Goal: Communication & Community: Share content

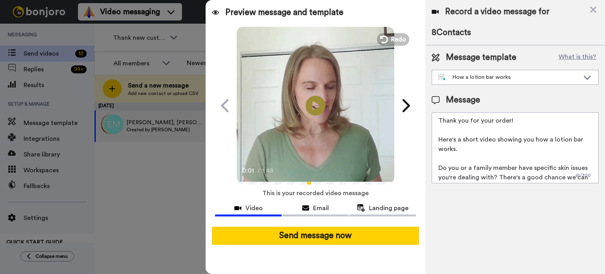
click at [339, 235] on button "Send message now" at bounding box center [315, 235] width 207 height 18
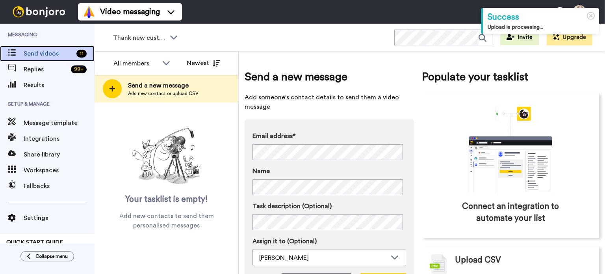
click at [48, 54] on span "Send videos" at bounding box center [49, 53] width 50 height 9
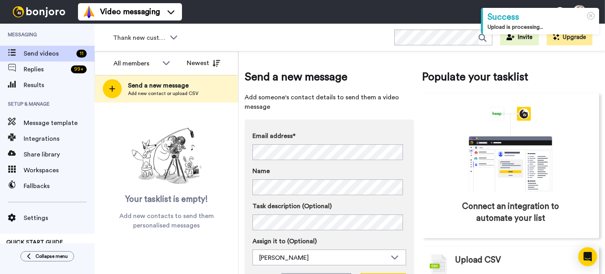
click at [123, 38] on span "Thank new customers" at bounding box center [139, 37] width 53 height 9
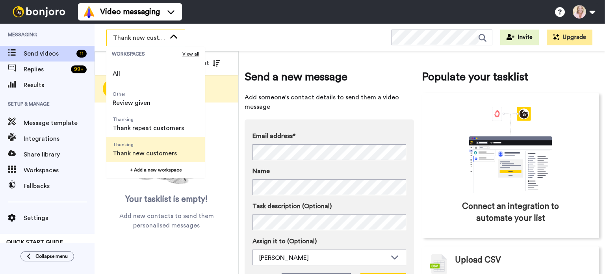
click at [131, 78] on li "All" at bounding box center [155, 73] width 98 height 25
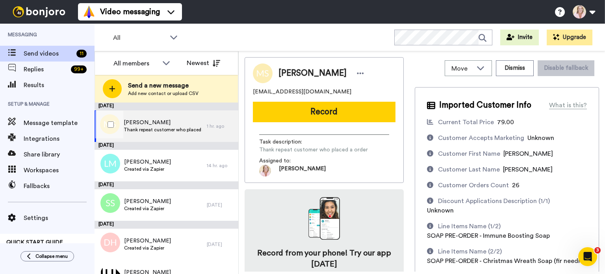
click at [150, 121] on span "Marilyn Spaid" at bounding box center [163, 123] width 79 height 8
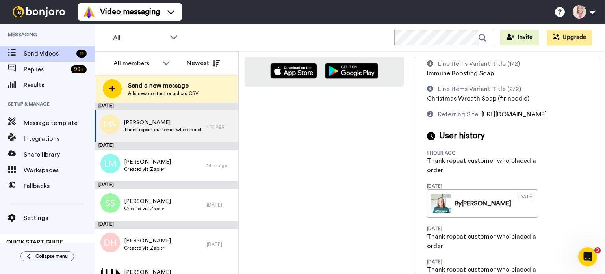
scroll to position [118, 0]
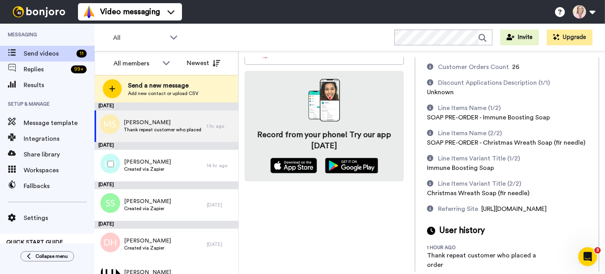
click at [150, 168] on span "Created via Zapier" at bounding box center [147, 169] width 47 height 6
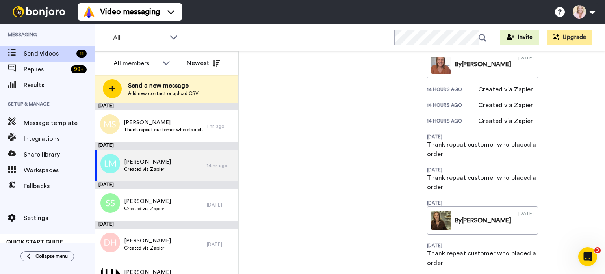
scroll to position [354, 0]
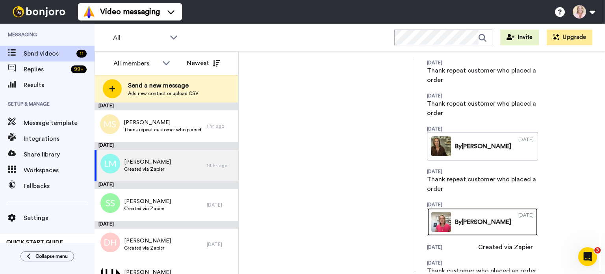
click at [534, 212] on div "11/10/2022" at bounding box center [525, 222] width 15 height 20
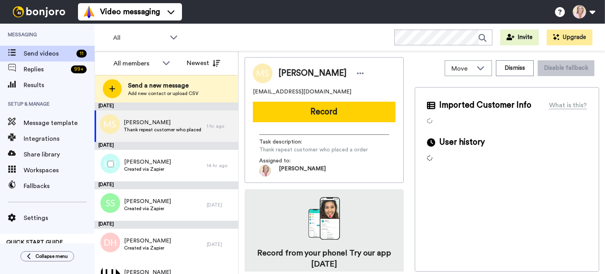
click at [154, 163] on span "[PERSON_NAME]" at bounding box center [147, 162] width 47 height 8
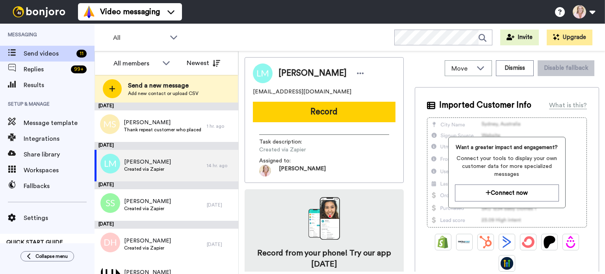
click at [301, 112] on button "Record" at bounding box center [324, 112] width 143 height 20
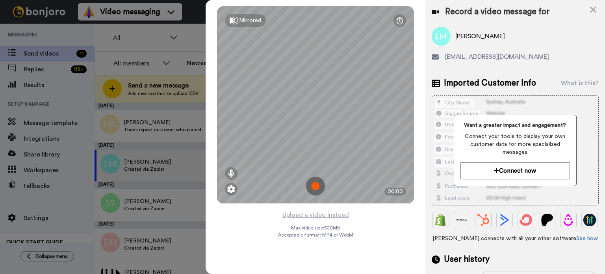
click at [593, 13] on icon at bounding box center [593, 10] width 8 height 10
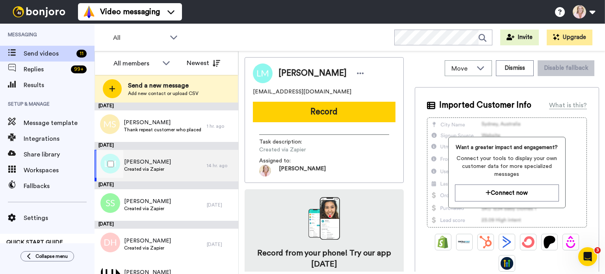
scroll to position [354, 0]
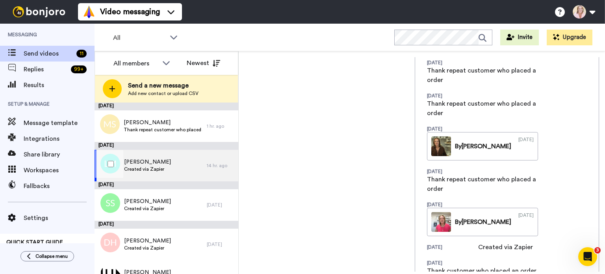
drag, startPoint x: 0, startPoint y: 0, endPoint x: 161, endPoint y: 163, distance: 229.2
click at [161, 163] on span "[PERSON_NAME]" at bounding box center [147, 162] width 47 height 8
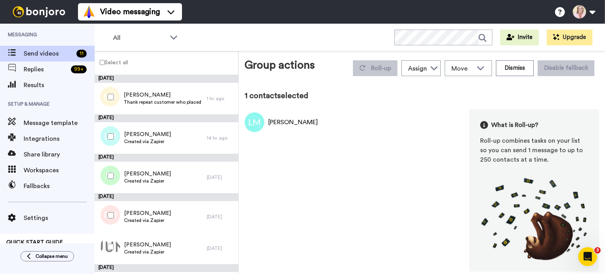
click at [283, 123] on div "[PERSON_NAME]" at bounding box center [293, 121] width 50 height 9
click at [157, 138] on span "[PERSON_NAME]" at bounding box center [147, 134] width 47 height 8
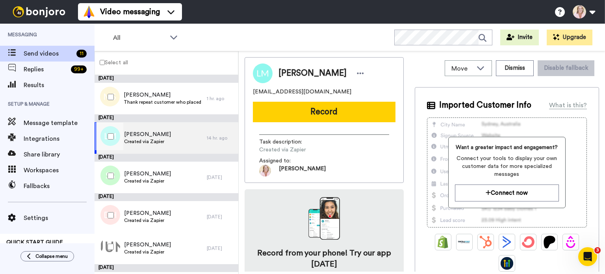
click at [157, 138] on span "[PERSON_NAME]" at bounding box center [147, 134] width 47 height 8
click at [280, 113] on button "Record" at bounding box center [324, 112] width 143 height 20
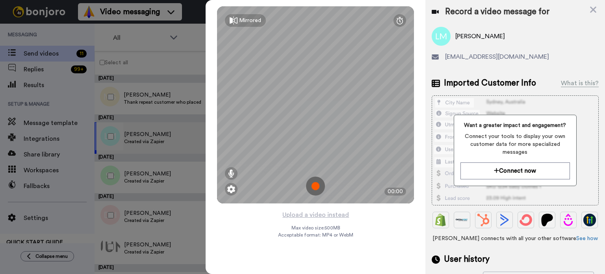
click at [318, 189] on img at bounding box center [315, 185] width 19 height 19
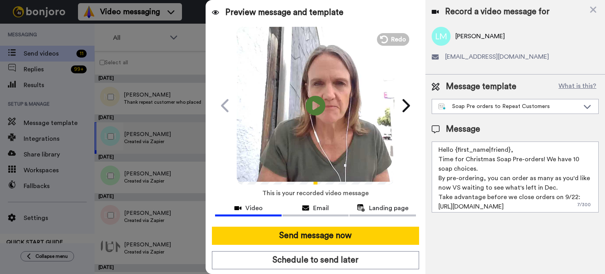
click at [313, 105] on icon "Play/Pause" at bounding box center [316, 105] width 20 height 35
click at [584, 110] on div "Soap Pre orders to Repeat Customers" at bounding box center [515, 106] width 166 height 14
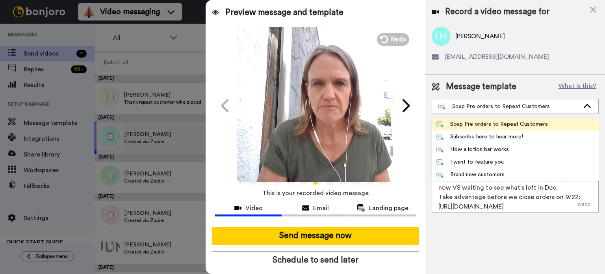
click at [513, 163] on li "I want to feature you" at bounding box center [515, 162] width 167 height 13
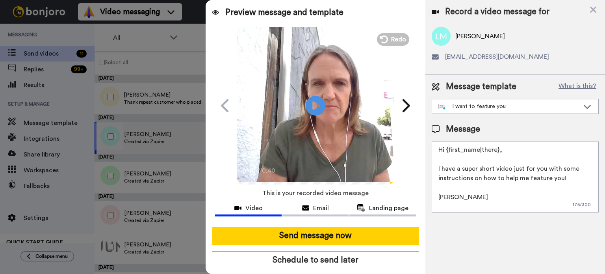
click at [552, 105] on div "I want to feature you" at bounding box center [508, 106] width 141 height 8
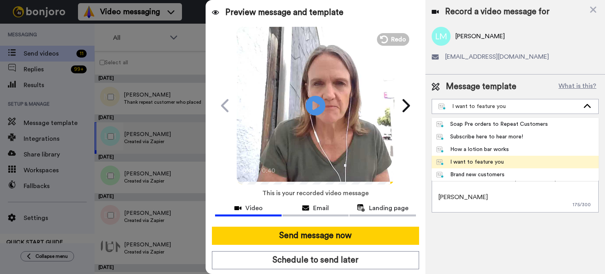
click at [517, 163] on li "I want to feature you" at bounding box center [515, 162] width 167 height 13
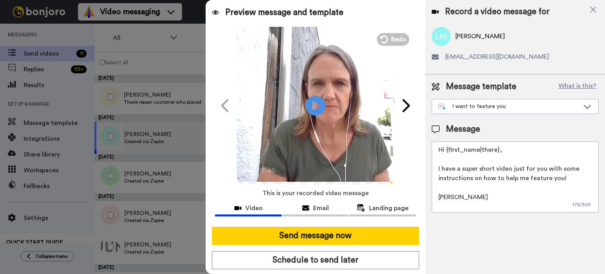
click at [577, 89] on button "What is this?" at bounding box center [577, 87] width 43 height 12
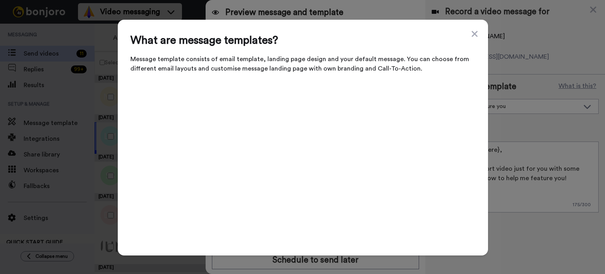
click at [471, 39] on icon at bounding box center [475, 33] width 8 height 9
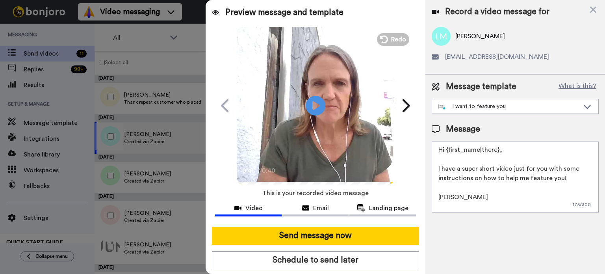
click at [542, 108] on div "I want to feature you" at bounding box center [508, 106] width 141 height 8
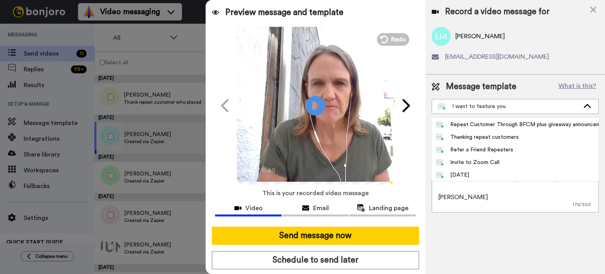
scroll to position [164, 0]
click at [539, 135] on li "Thanking repeat customers" at bounding box center [515, 136] width 167 height 13
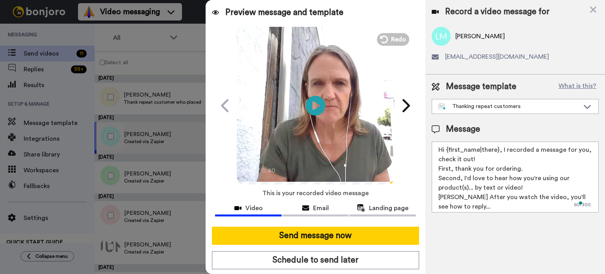
scroll to position [11, 0]
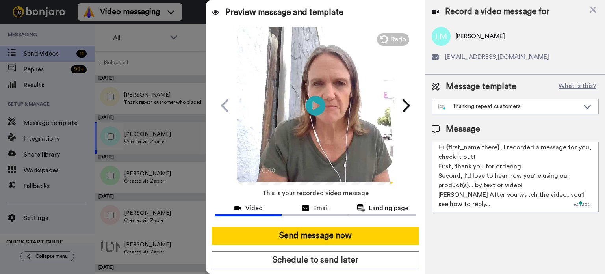
drag, startPoint x: 437, startPoint y: 152, endPoint x: 485, endPoint y: 219, distance: 81.8
click at [485, 219] on div "Record a video message for Leah Mullin Mullin triss_elven@yahoo.com Message tem…" at bounding box center [515, 137] width 180 height 274
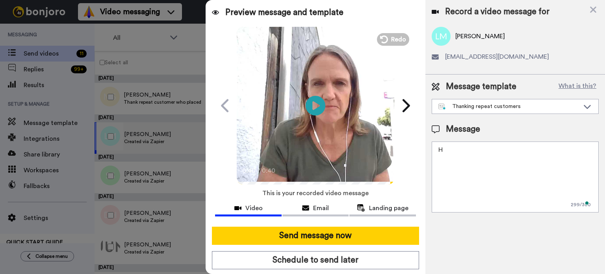
scroll to position [0, 0]
type textarea "Hi Leah, Here's a personal"
click at [590, 13] on icon at bounding box center [593, 10] width 8 height 10
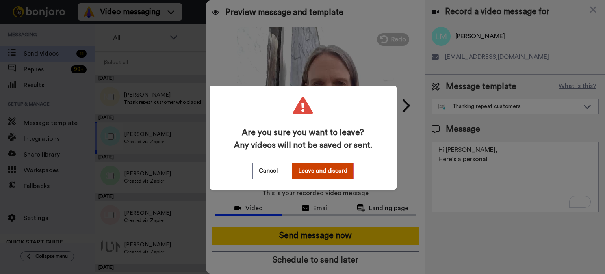
click at [317, 169] on button "Leave and discard" at bounding box center [323, 171] width 62 height 17
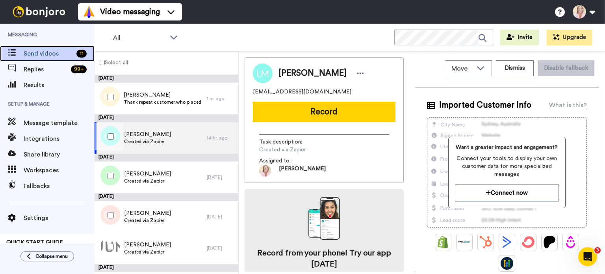
click at [50, 51] on span "Send videos" at bounding box center [49, 53] width 50 height 9
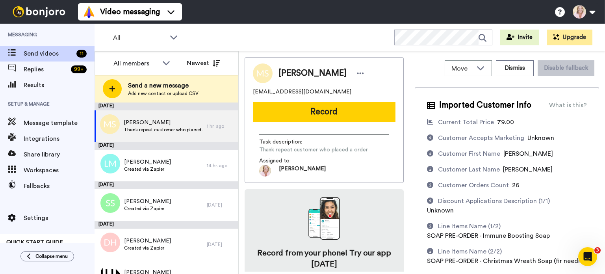
click at [169, 94] on span "Add new contact or upload CSV" at bounding box center [163, 93] width 70 height 6
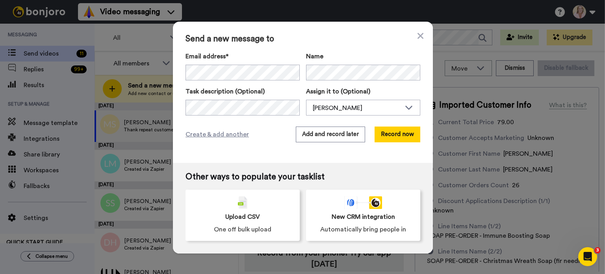
click at [382, 131] on button "Record now" at bounding box center [397, 134] width 46 height 16
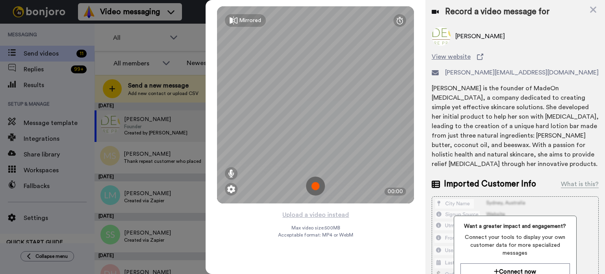
click at [314, 192] on img at bounding box center [315, 185] width 19 height 19
click at [319, 185] on img at bounding box center [315, 185] width 19 height 19
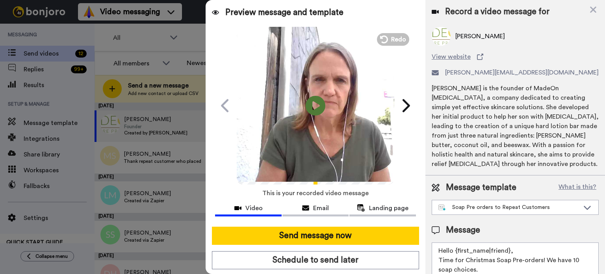
scroll to position [45, 0]
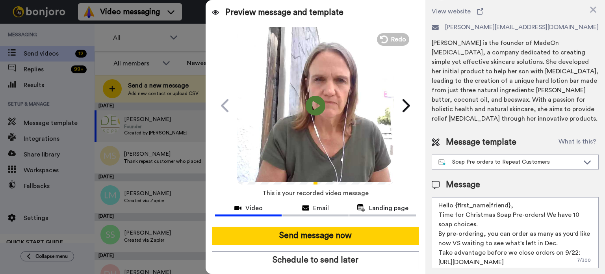
click at [516, 167] on div "Soap Pre orders to Repeat Customers" at bounding box center [515, 162] width 166 height 14
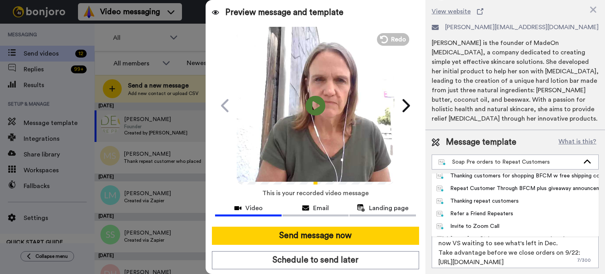
scroll to position [156, 0]
click at [512, 202] on div "Thanking repeat customers" at bounding box center [477, 200] width 82 height 8
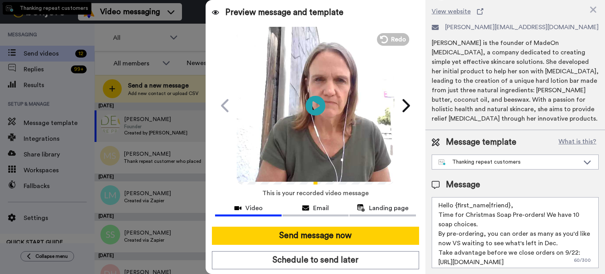
type textarea "Hi {first_name|there}, I recorded a message for you, check it out! First, thank…"
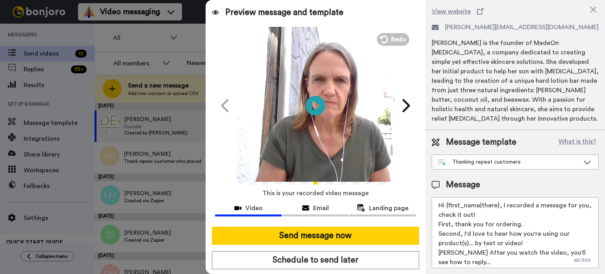
scroll to position [11, 0]
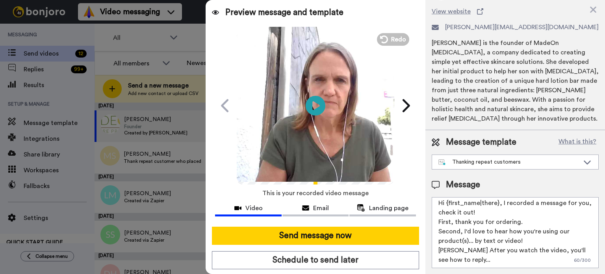
click at [319, 237] on button "Send message now" at bounding box center [315, 235] width 207 height 18
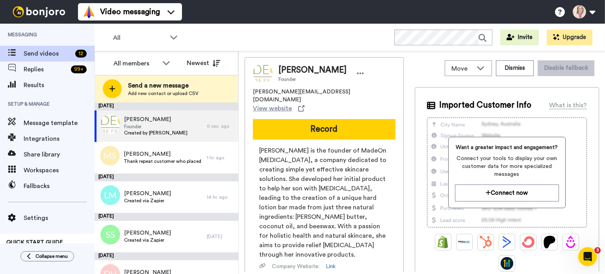
scroll to position [0, 0]
